Goal: Task Accomplishment & Management: Use online tool/utility

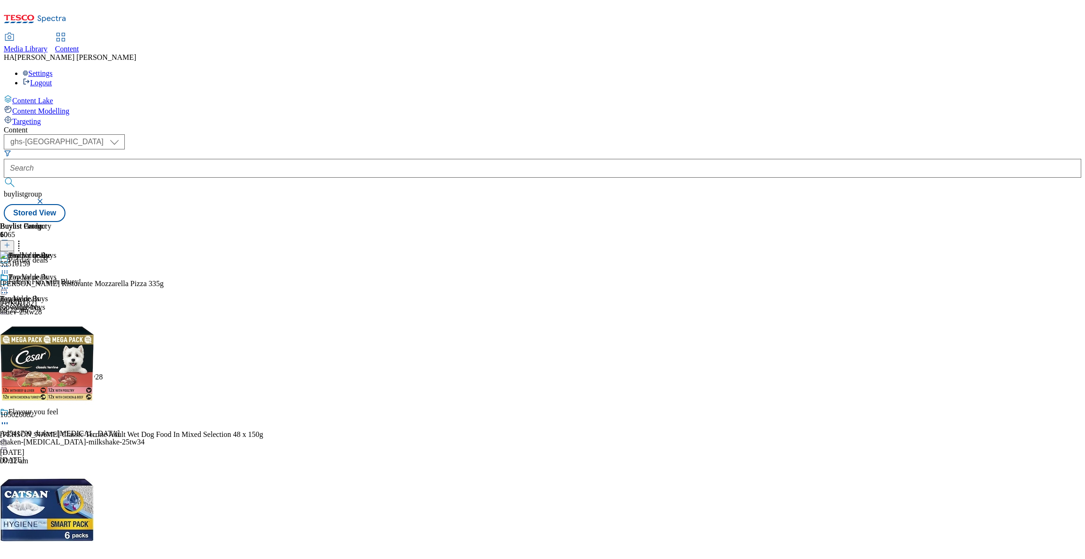
select select "ghs-[GEOGRAPHIC_DATA]"
click at [10, 242] on icon at bounding box center [7, 245] width 7 height 7
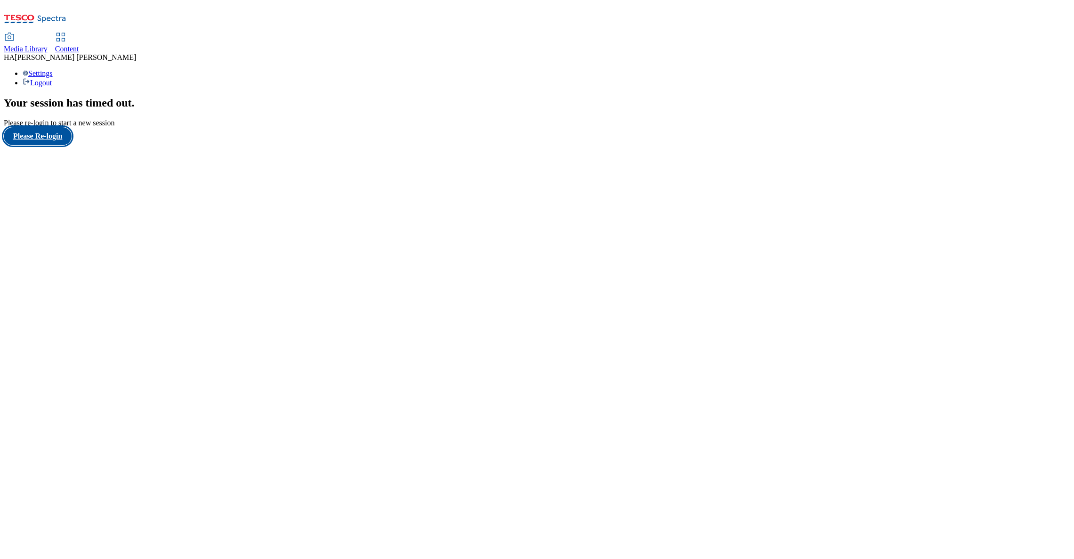
click at [44, 145] on button "Please Re-login" at bounding box center [38, 136] width 68 height 18
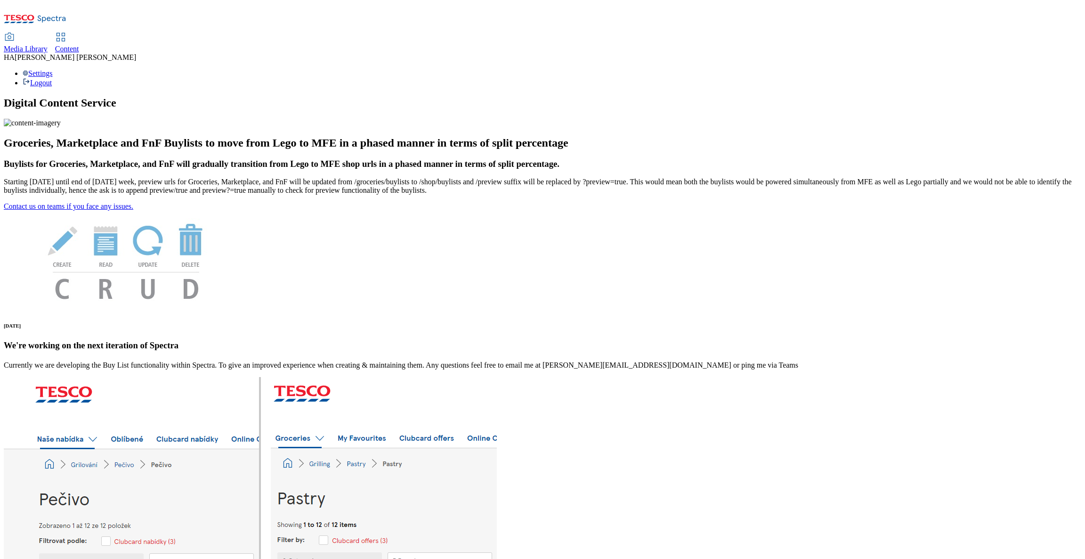
click at [79, 33] on link "Content" at bounding box center [67, 43] width 24 height 20
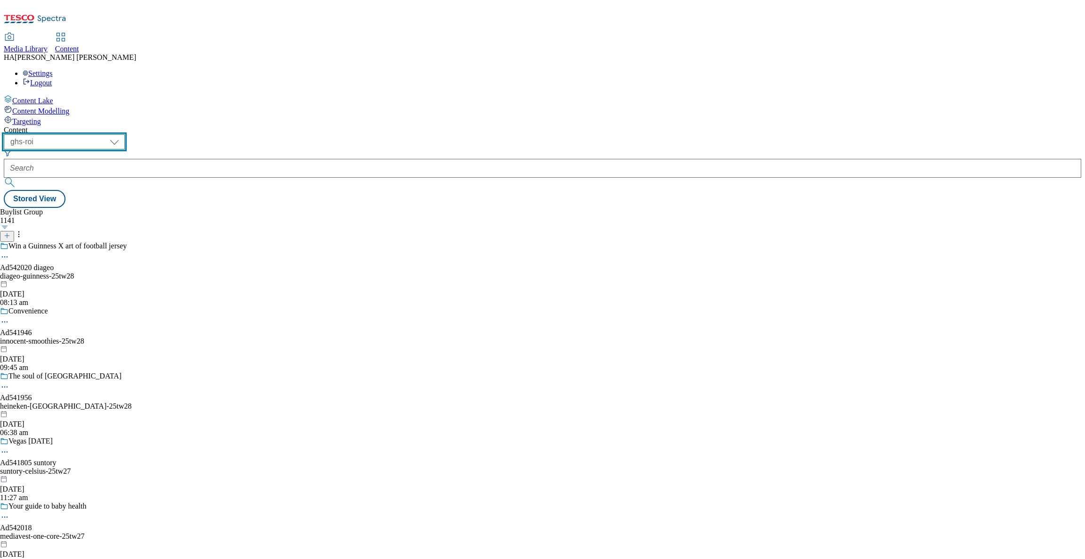
click at [125, 134] on select "ghs-roi ghs-uk" at bounding box center [64, 141] width 121 height 15
select select "ghs-[GEOGRAPHIC_DATA]"
click at [122, 134] on select "ghs-roi ghs-uk" at bounding box center [64, 141] width 121 height 15
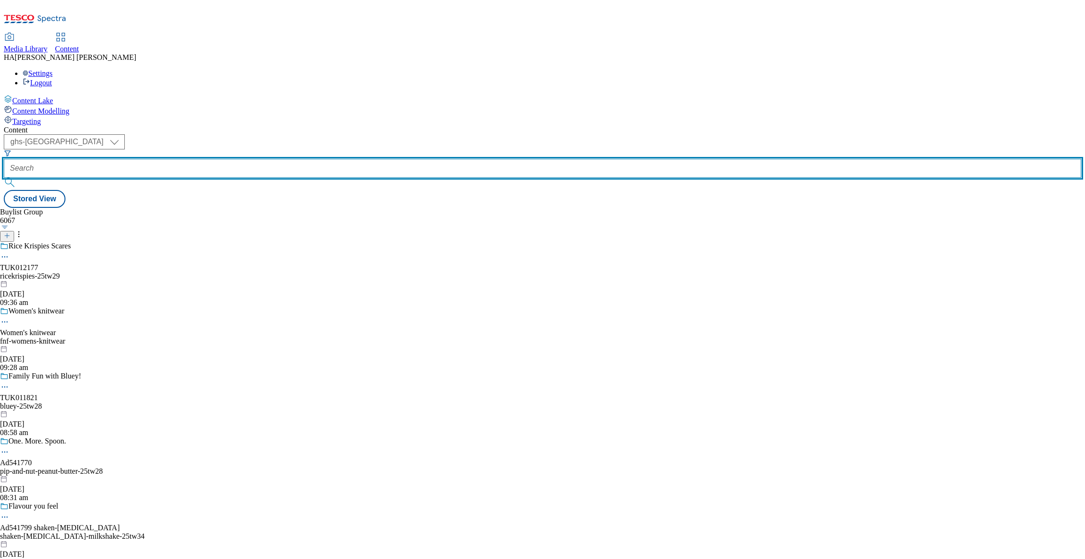
click at [217, 159] on input "text" at bounding box center [543, 168] width 1078 height 19
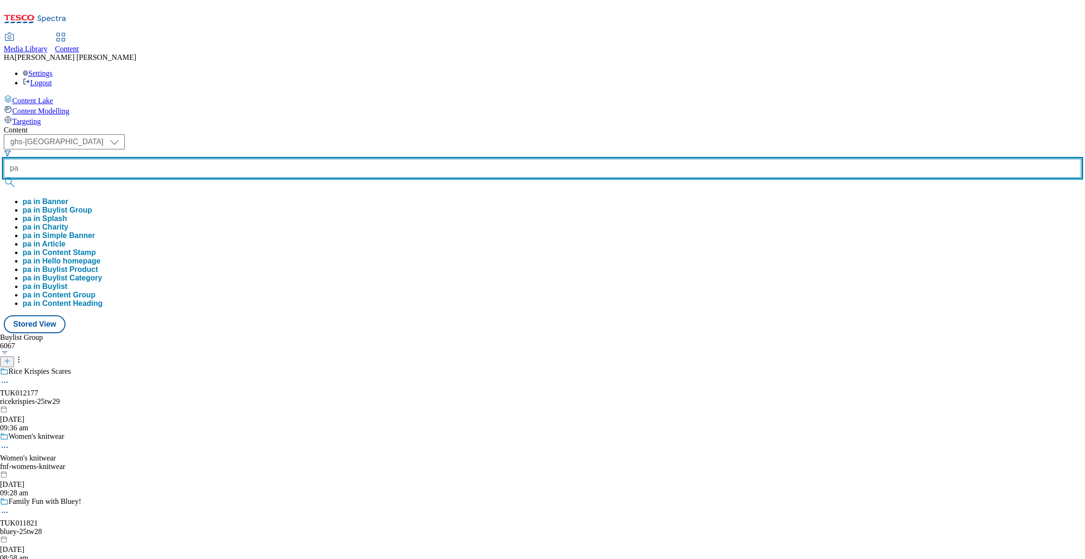
type input "p"
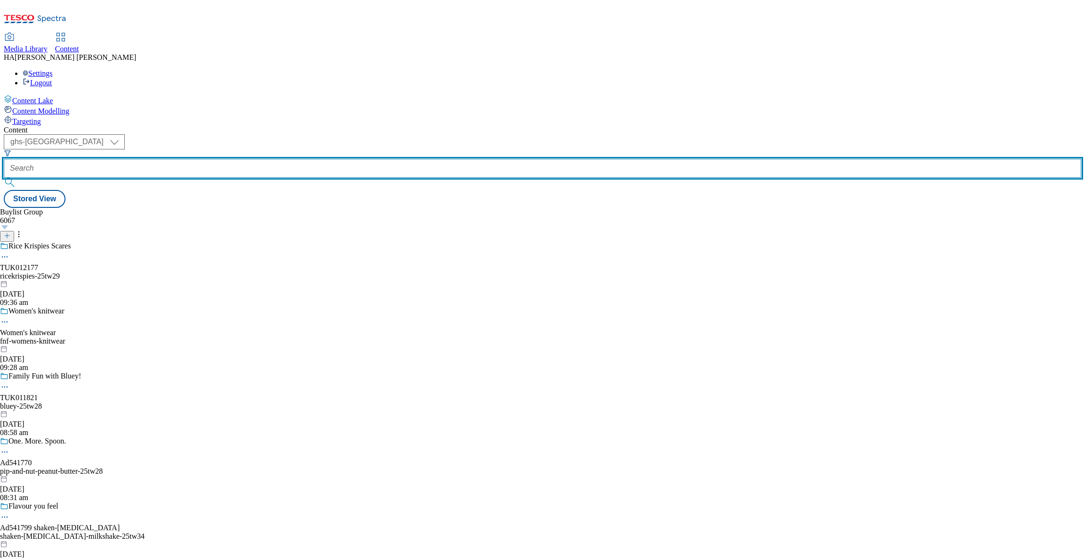
paste input "payday-deals"
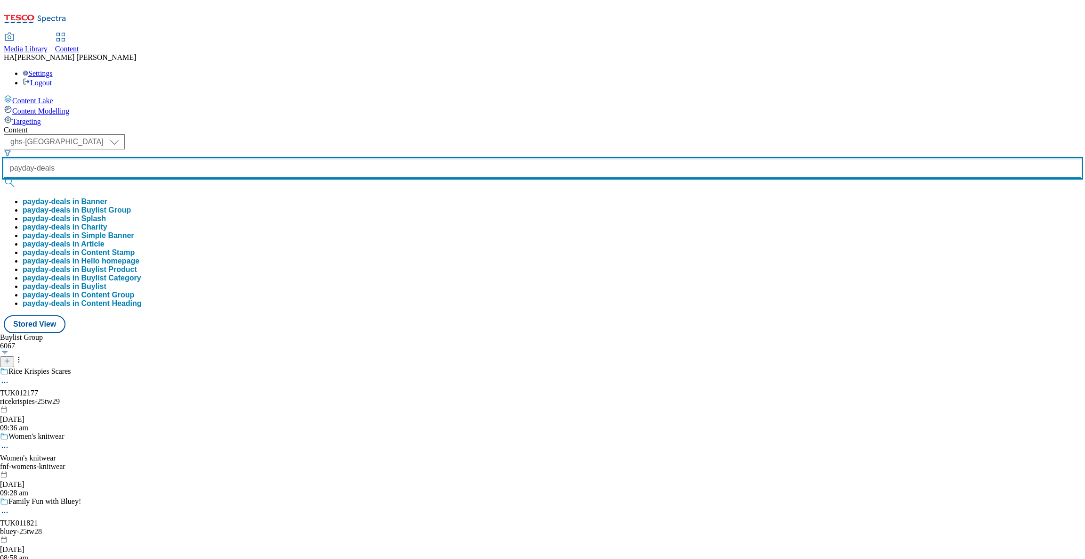
type input "payday-deals"
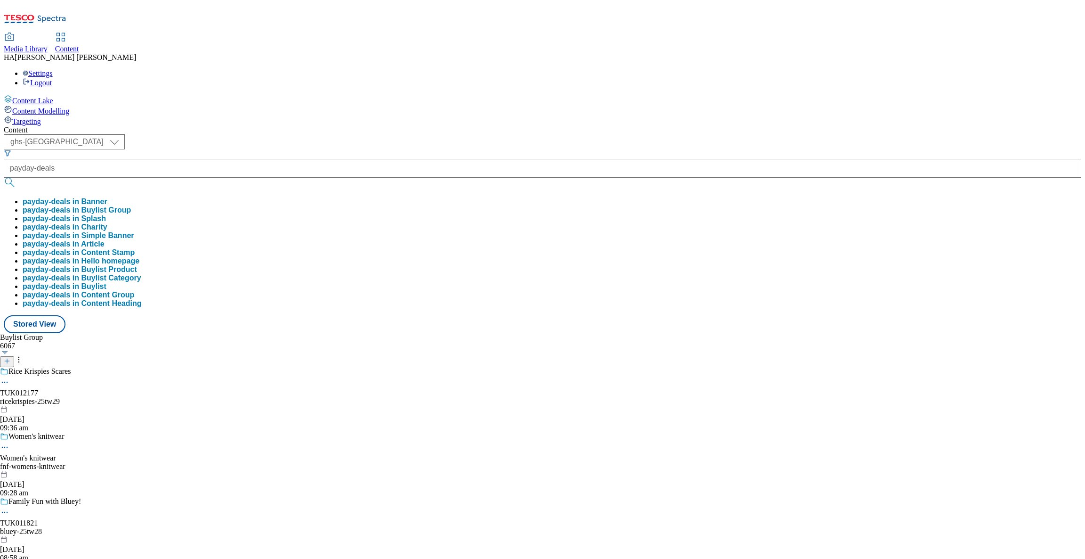
click at [131, 206] on button "payday-deals in Buylist Group" at bounding box center [77, 210] width 108 height 8
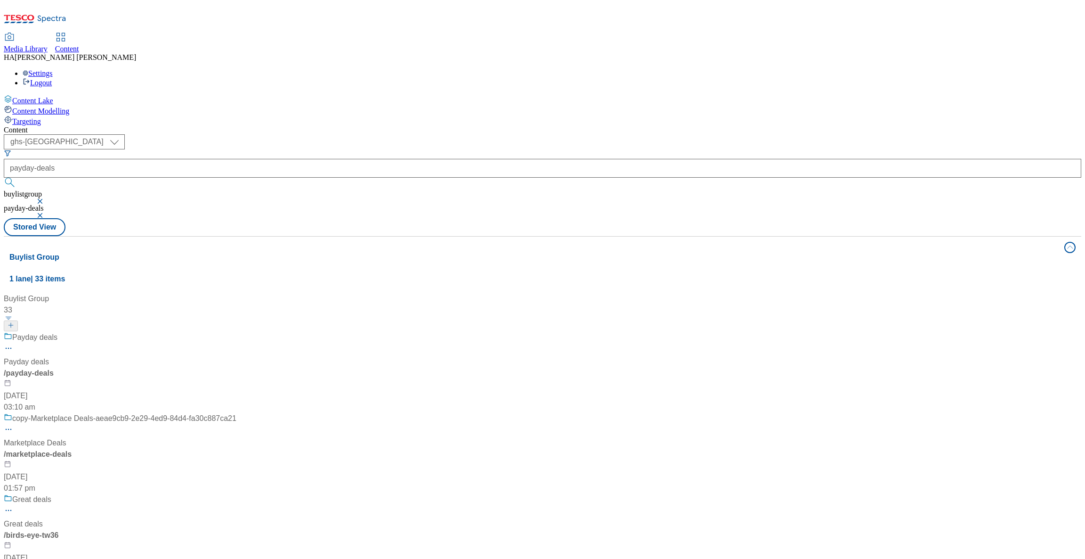
click at [232, 332] on div "Payday deals" at bounding box center [120, 344] width 233 height 24
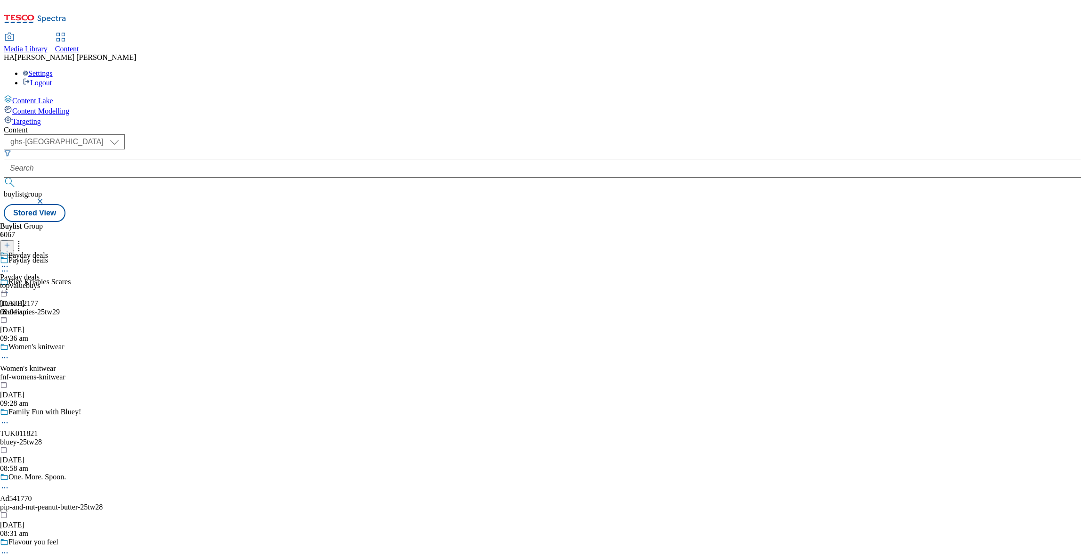
click at [48, 281] on div "topvaluebuys" at bounding box center [24, 285] width 48 height 8
click at [57, 281] on div "top-value-buys" at bounding box center [28, 285] width 57 height 8
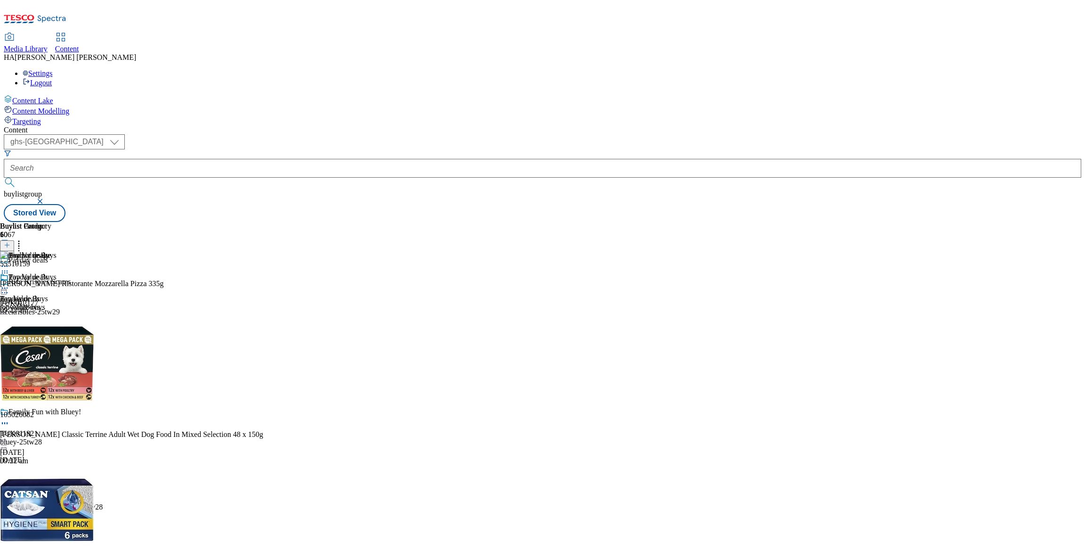
click at [1029, 222] on div "Buylist Group 6067 Payday deals Rice Krispies Scares TUK012177 ricekrispies-25t…" at bounding box center [543, 222] width 1078 height 0
click at [14, 240] on button at bounding box center [7, 245] width 14 height 11
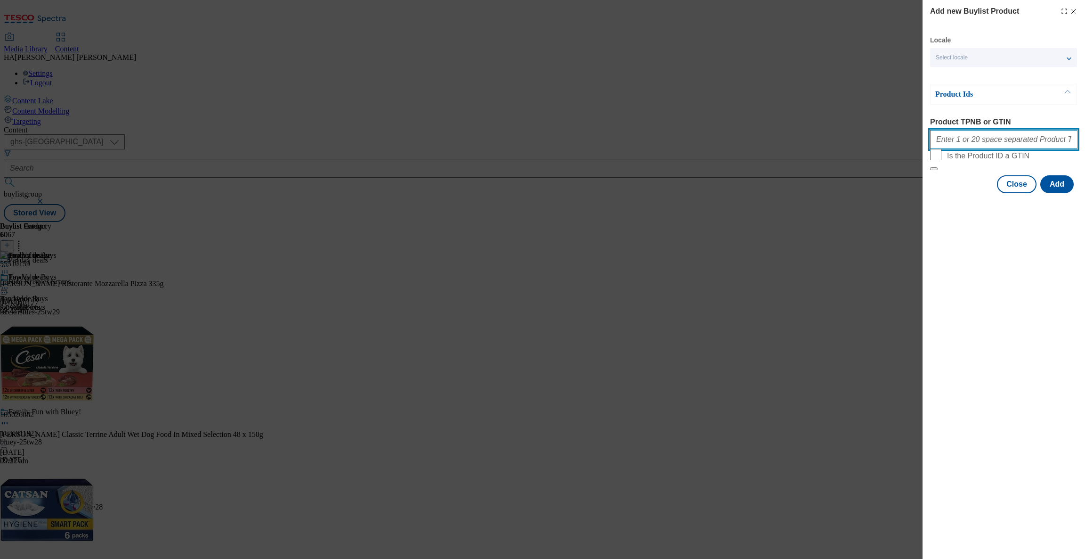
click at [937, 140] on input "Product TPNB or GTIN" at bounding box center [1003, 139] width 147 height 19
paste input "105259001"
type input "105259001"
click at [1061, 193] on button "Add" at bounding box center [1056, 184] width 33 height 18
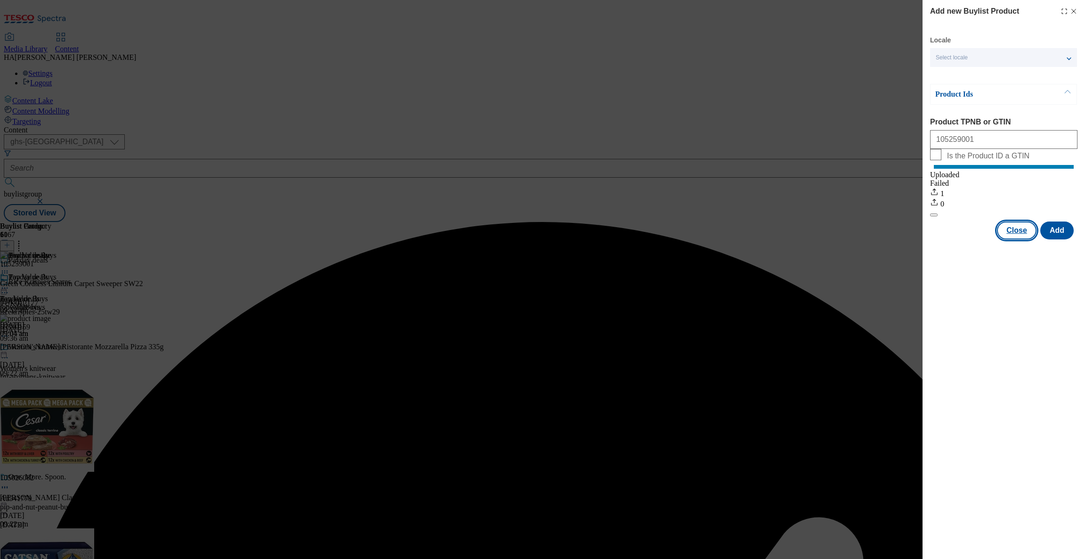
click at [1013, 239] on button "Close" at bounding box center [1017, 230] width 40 height 18
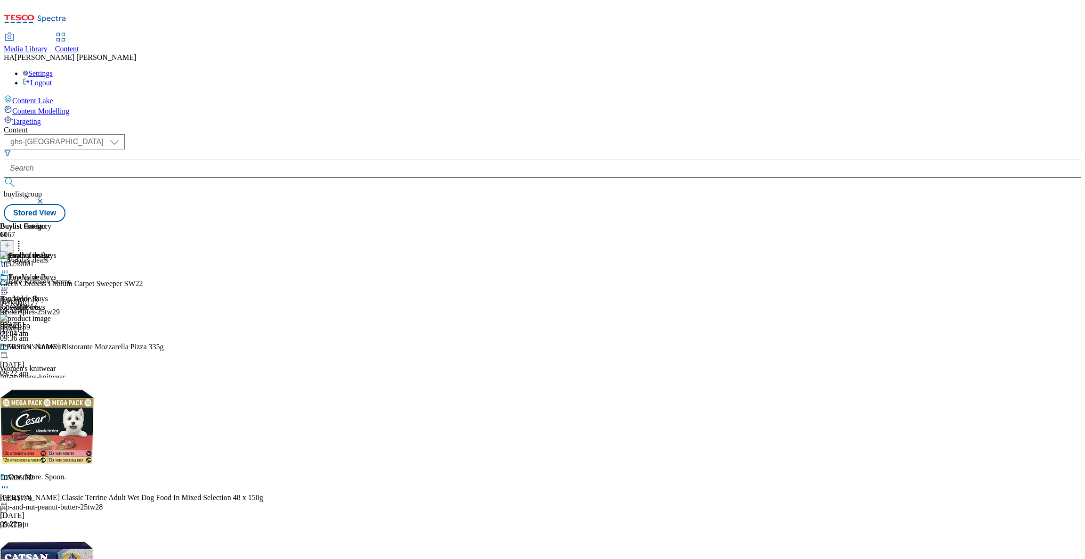
click at [24, 239] on icon at bounding box center [18, 243] width 9 height 9
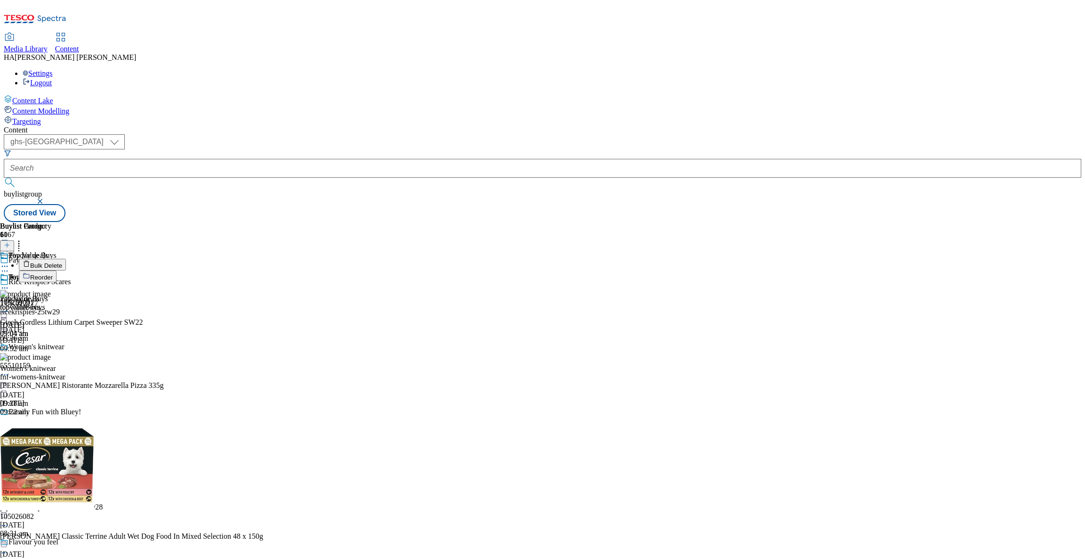
click at [53, 274] on span "Reorder" at bounding box center [41, 277] width 23 height 7
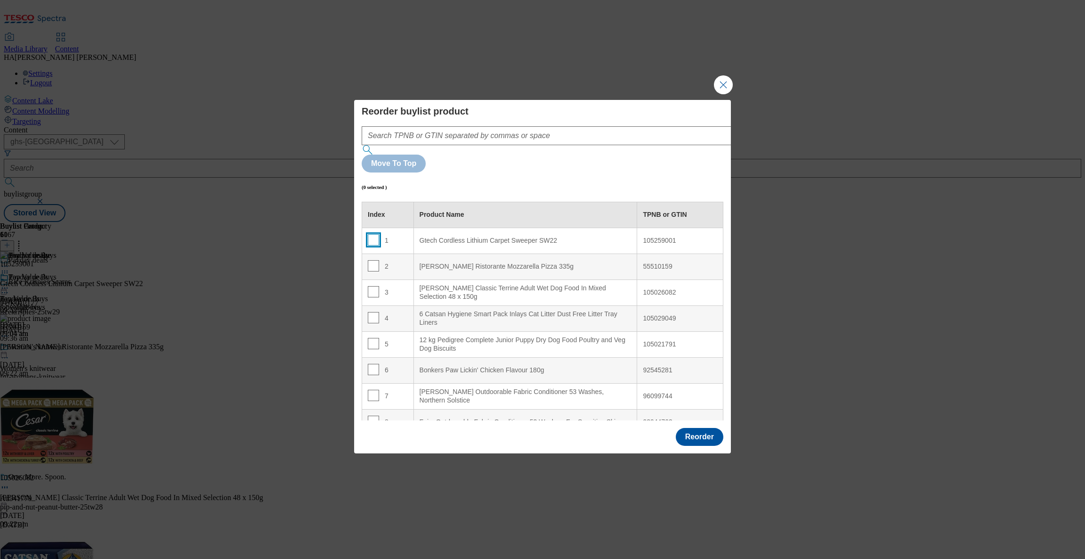
click at [371, 234] on input "Modal" at bounding box center [373, 239] width 11 height 11
checkbox input "true"
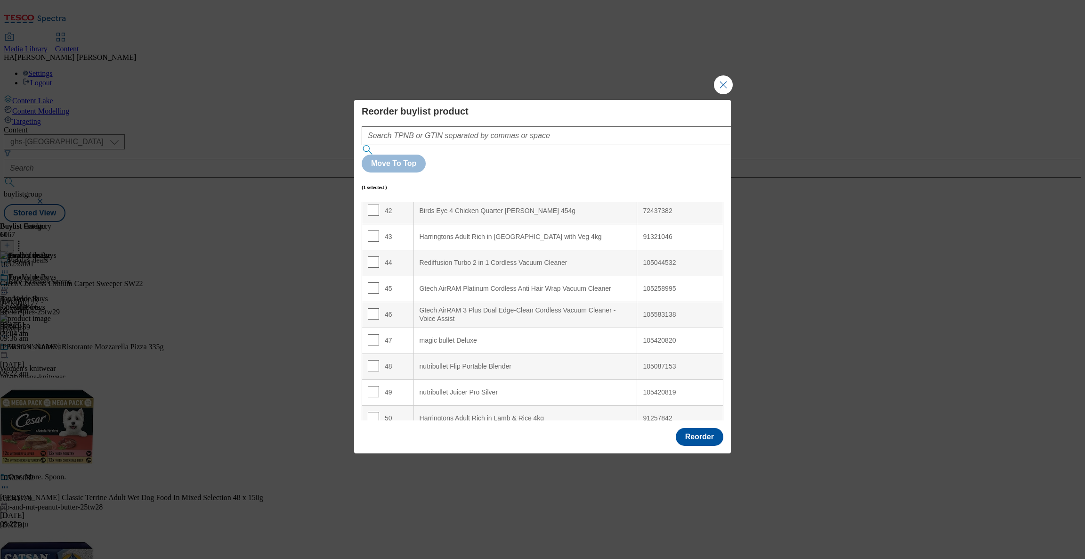
scroll to position [1120, 0]
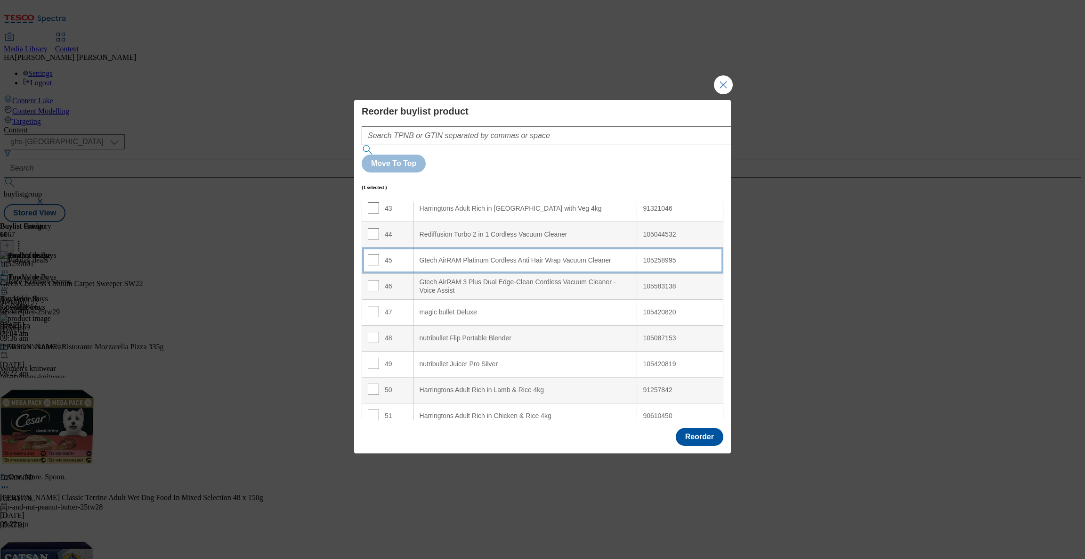
click at [379, 247] on td "45" at bounding box center [388, 260] width 52 height 26
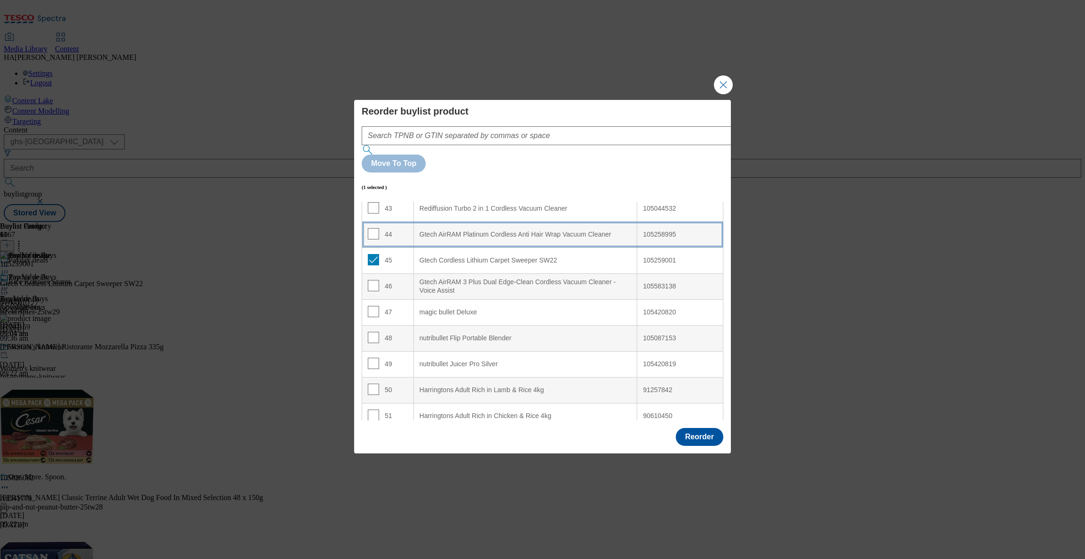
scroll to position [1094, 0]
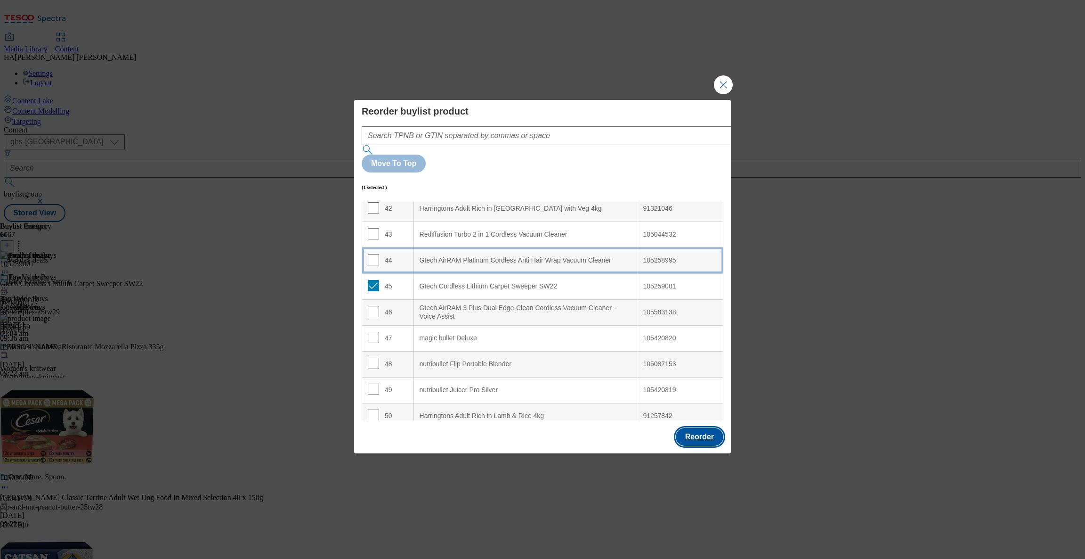
click at [708, 428] on button "Reorder" at bounding box center [700, 437] width 48 height 18
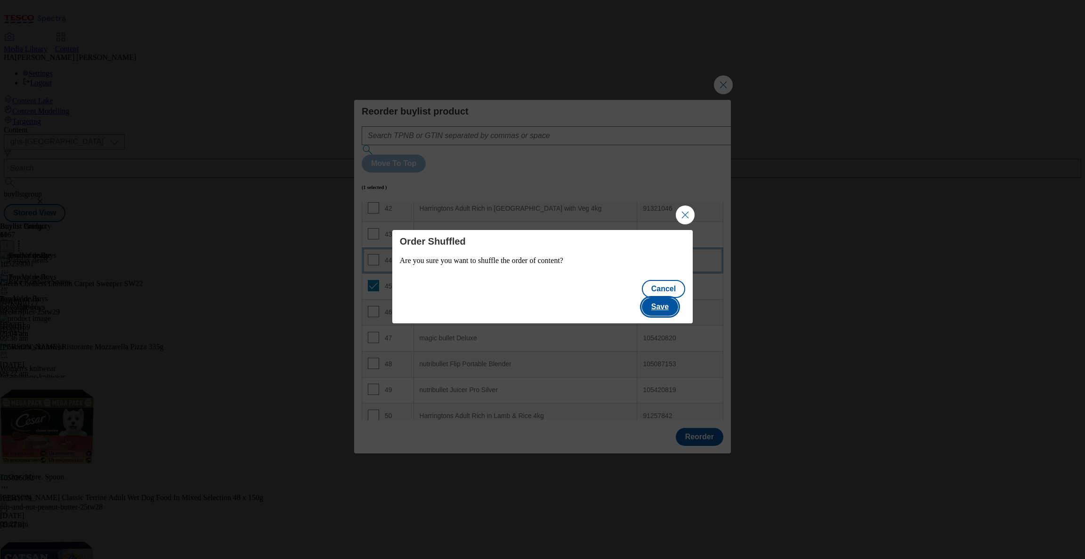
click at [666, 299] on button "Save" at bounding box center [660, 307] width 36 height 18
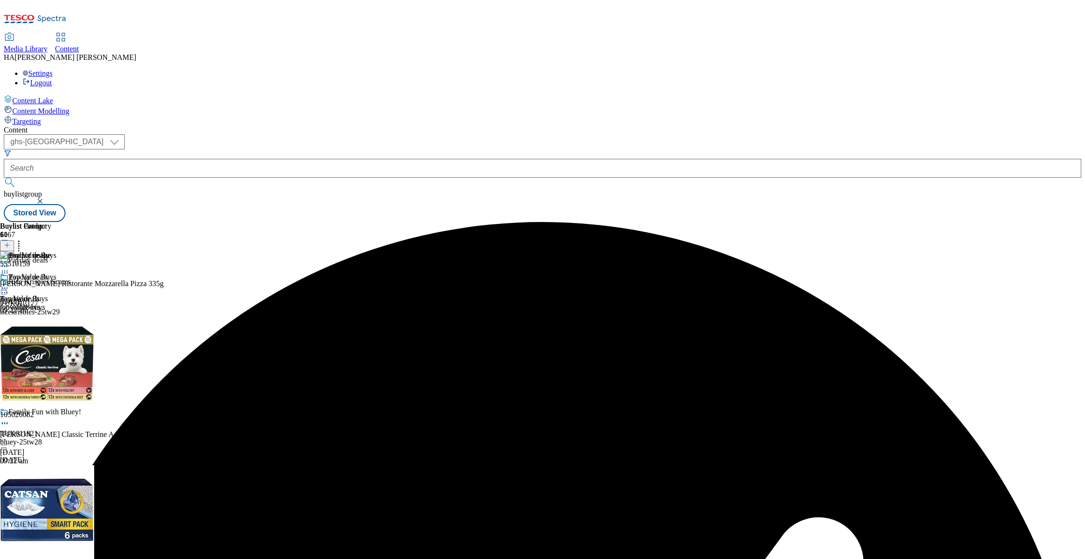
click at [9, 283] on icon at bounding box center [4, 287] width 9 height 9
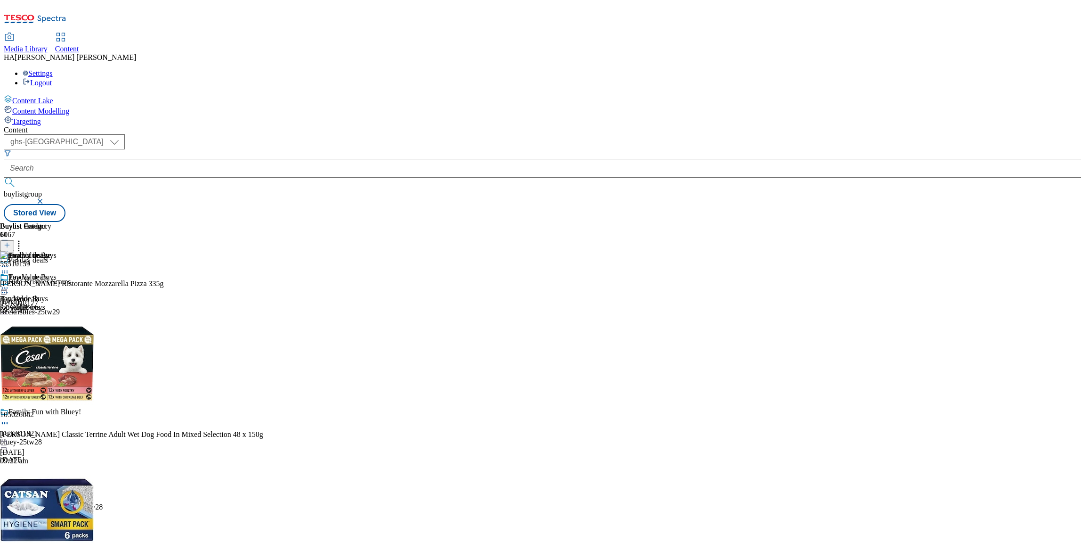
click at [32, 126] on div "Content Lake Content Modelling Targeting" at bounding box center [543, 110] width 1078 height 31
click at [9, 283] on icon at bounding box center [4, 287] width 9 height 9
click at [59, 391] on span "Un-publish" at bounding box center [44, 394] width 30 height 7
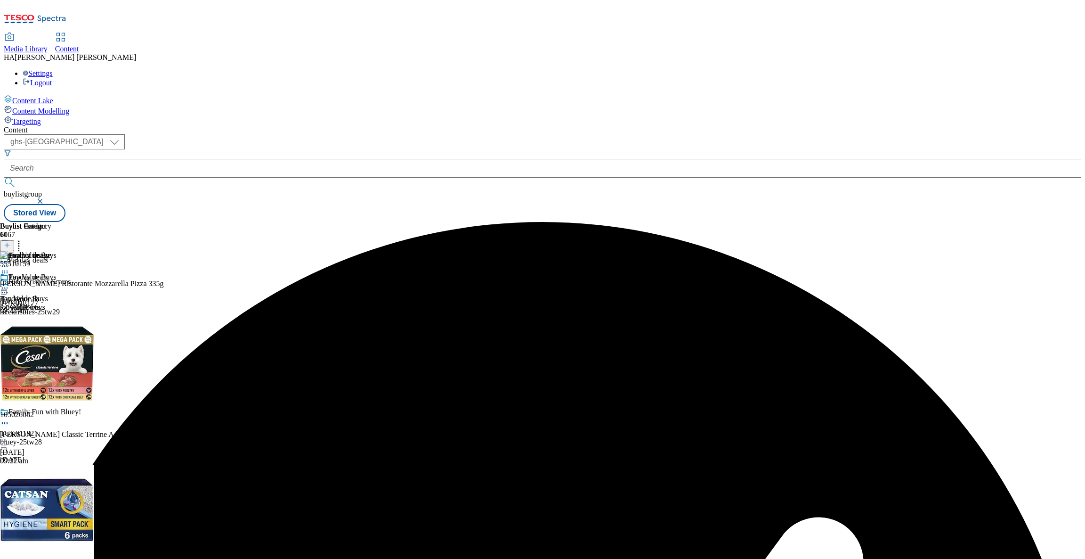
click at [9, 283] on icon at bounding box center [4, 287] width 9 height 9
click at [61, 358] on span "Un-preview" at bounding box center [45, 361] width 32 height 7
click at [9, 283] on icon at bounding box center [4, 287] width 9 height 9
click at [51, 348] on span "Preview" at bounding box center [40, 351] width 22 height 7
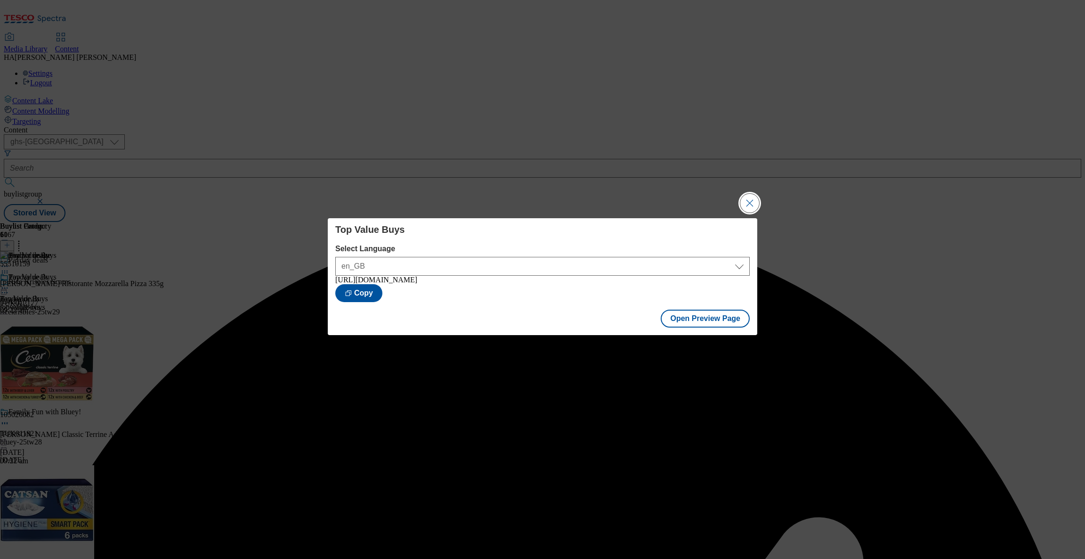
click at [740, 197] on button "Close Modal" at bounding box center [749, 203] width 19 height 19
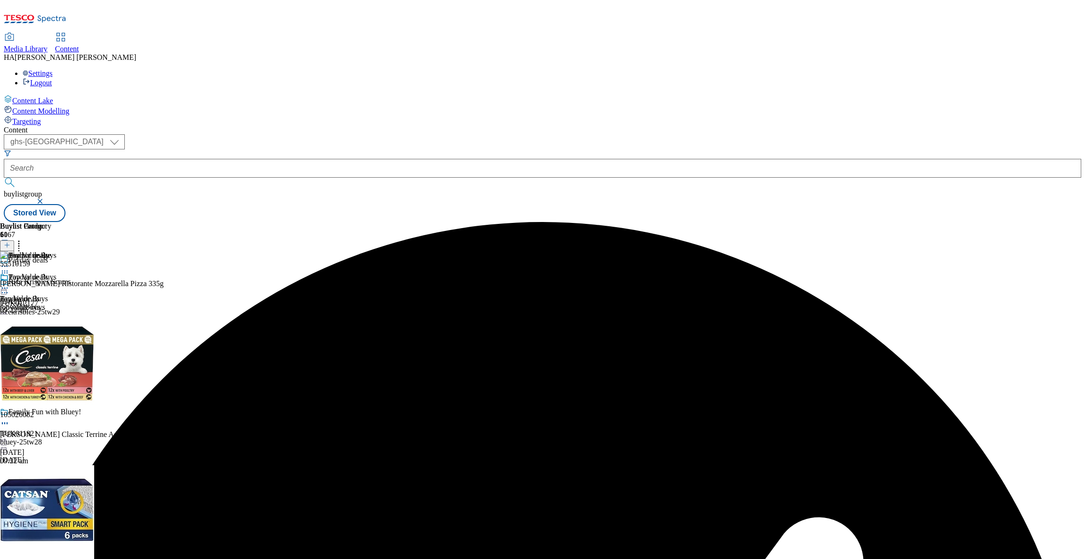
click at [9, 283] on icon at bounding box center [4, 287] width 9 height 9
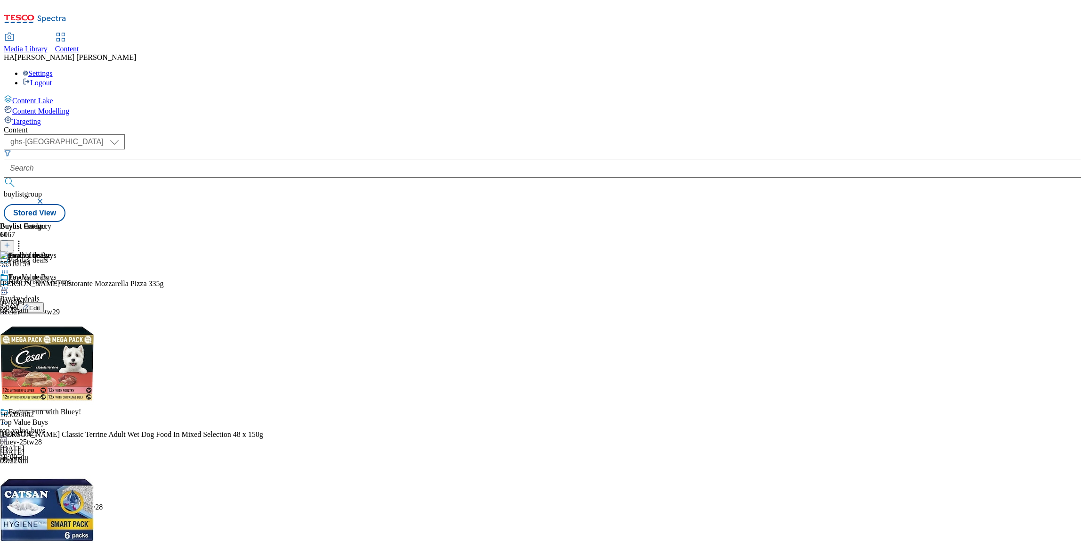
click at [54, 378] on button "Publish" at bounding box center [36, 383] width 35 height 11
